Goal: Information Seeking & Learning: Learn about a topic

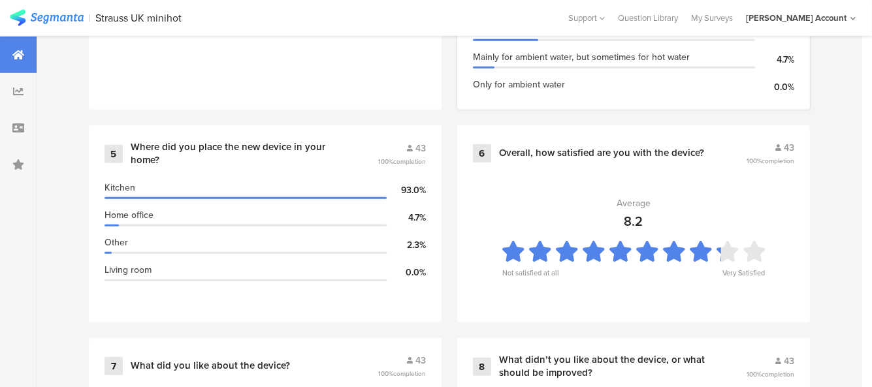
scroll to position [1192, 0]
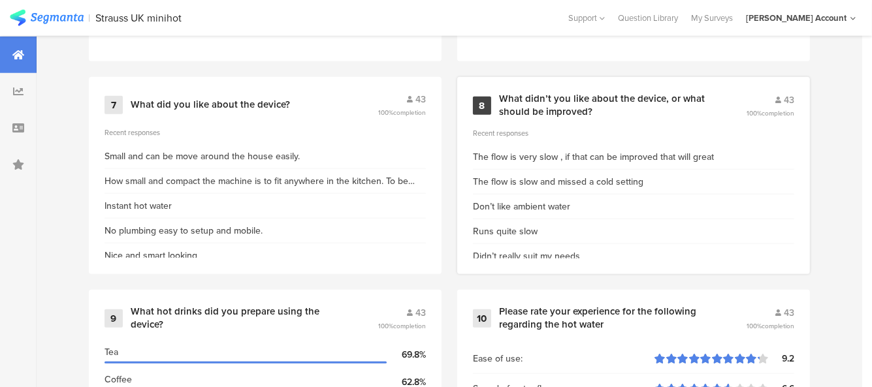
click at [590, 108] on div "What didn’t you like about the device, or what should be improved?" at bounding box center [607, 105] width 216 height 25
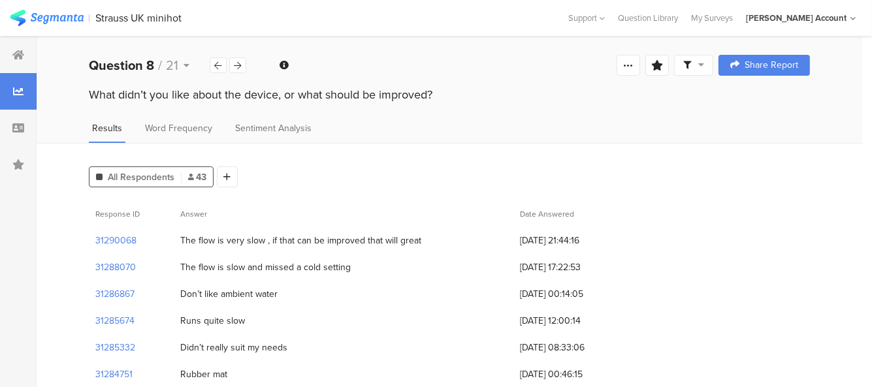
scroll to position [3, 0]
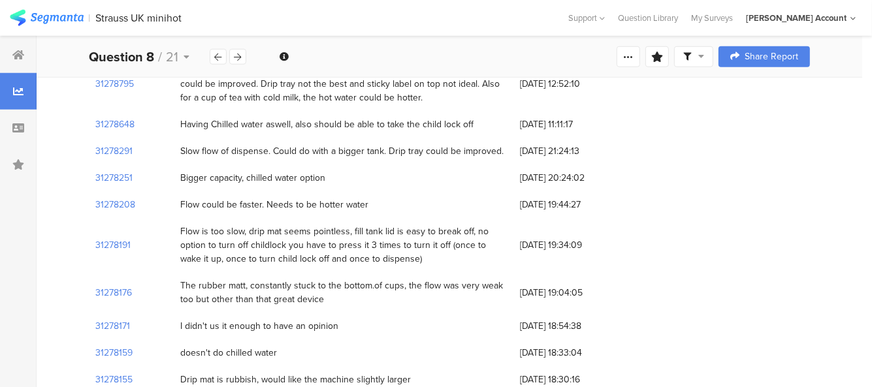
scroll to position [1127, 0]
